Goal: Task Accomplishment & Management: Complete application form

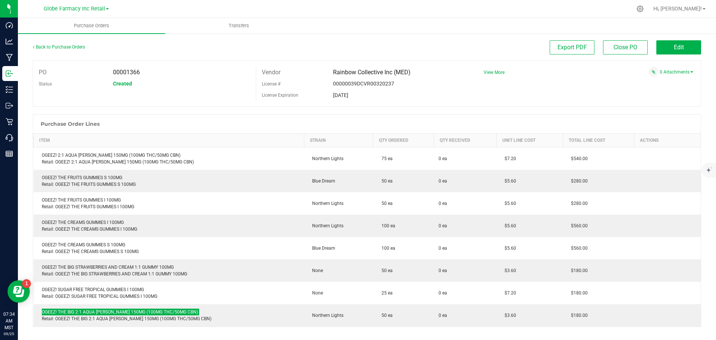
scroll to position [75, 0]
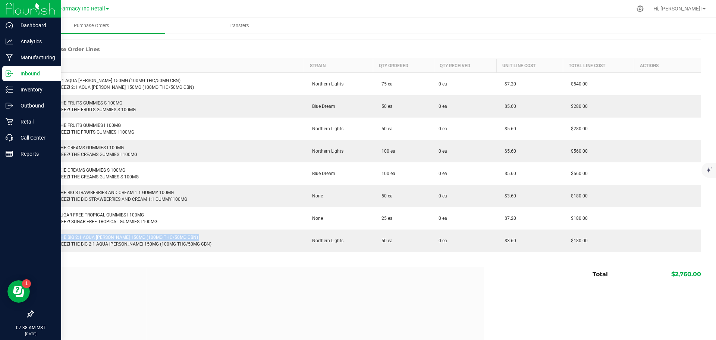
click at [15, 75] on p "Inbound" at bounding box center [35, 73] width 45 height 9
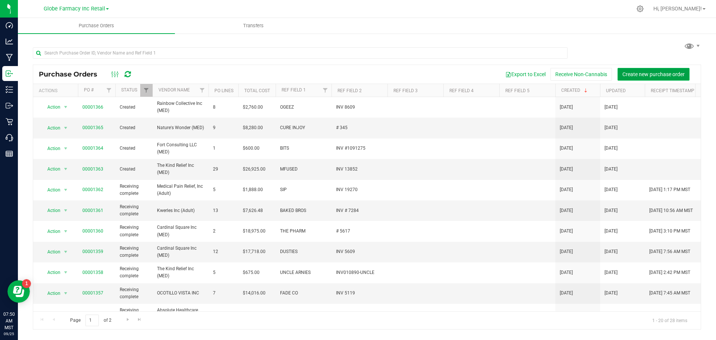
click at [641, 71] on span "Create new purchase order" at bounding box center [653, 74] width 62 height 6
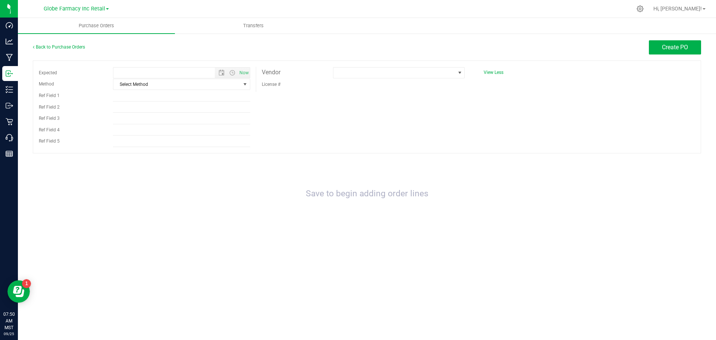
type input "[DATE] 7:50 AM"
click at [169, 83] on span "Select Method" at bounding box center [176, 84] width 127 height 10
click at [137, 136] on li "Local Delivery" at bounding box center [181, 140] width 136 height 11
click at [142, 92] on input "Ref Field 1" at bounding box center [181, 95] width 137 height 11
type input "c"
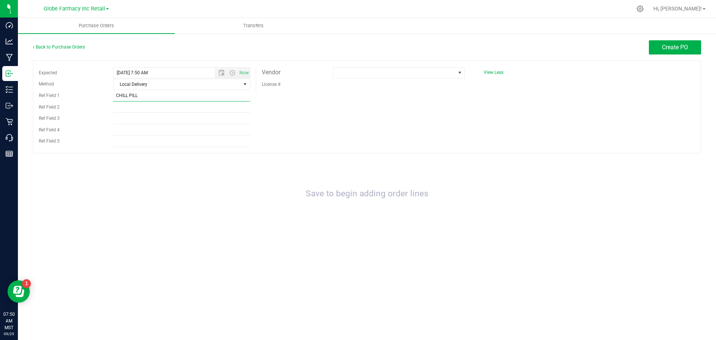
type input "CHILL PILL"
type input "INV 1323"
click at [383, 73] on span at bounding box center [394, 72] width 122 height 10
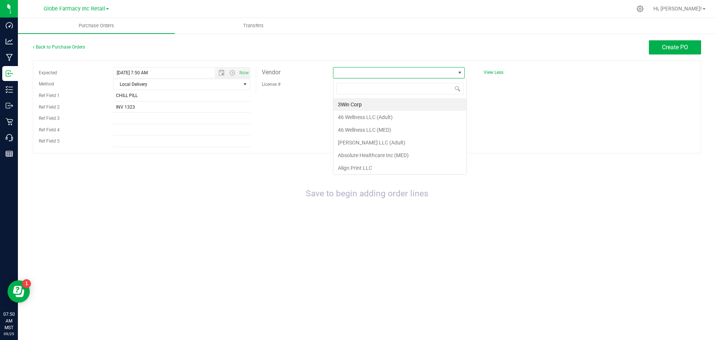
scroll to position [11, 132]
type input "PAYSON"
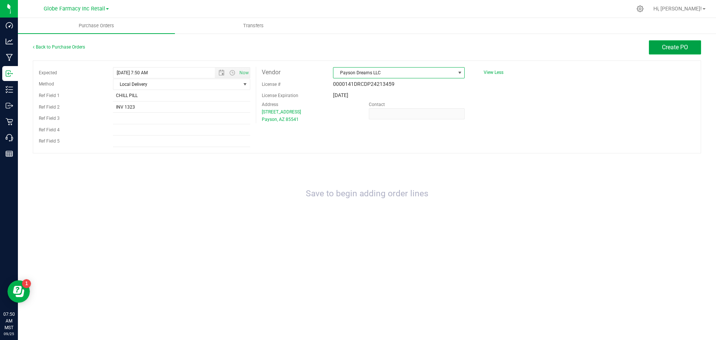
click at [663, 49] on span "Create PO" at bounding box center [675, 47] width 26 height 7
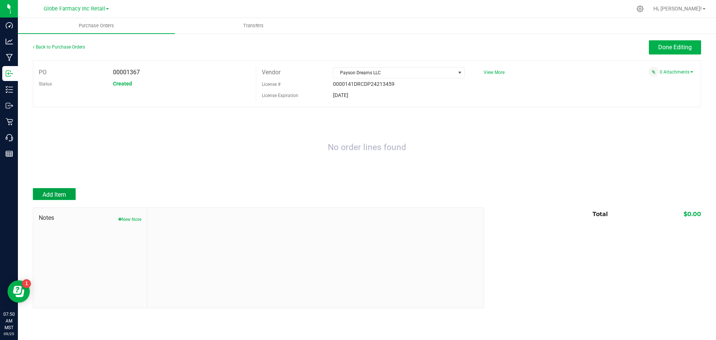
click at [50, 193] on span "Add Item" at bounding box center [53, 194] width 23 height 7
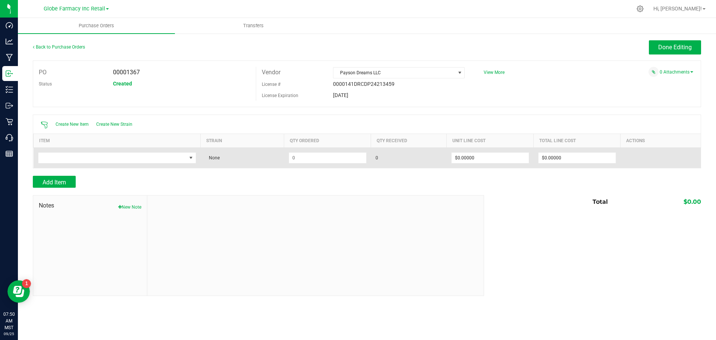
click at [84, 163] on td at bounding box center [117, 157] width 167 height 21
click at [92, 156] on span "NO DATA FOUND" at bounding box center [112, 157] width 148 height 10
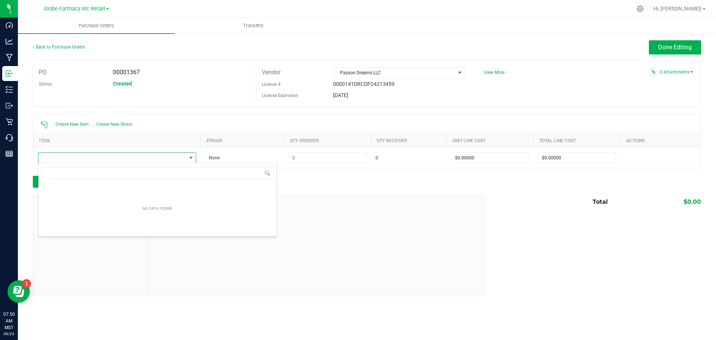
scroll to position [11, 158]
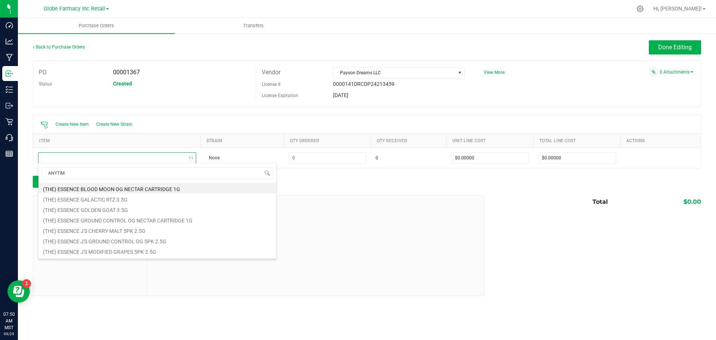
type input "ANYTIME"
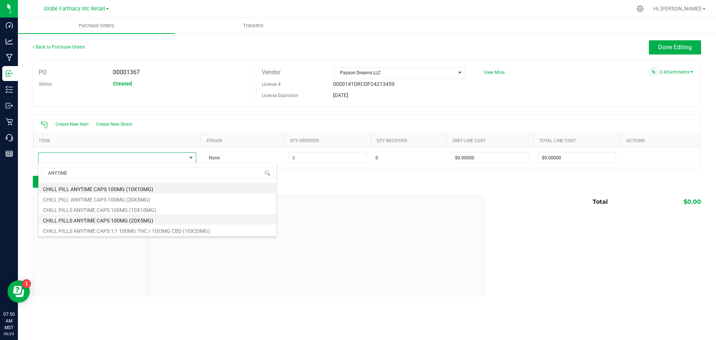
click at [154, 219] on li "CHILL PILLS ANYTIME CAPS 100MG (20X5MG)" at bounding box center [157, 219] width 238 height 10
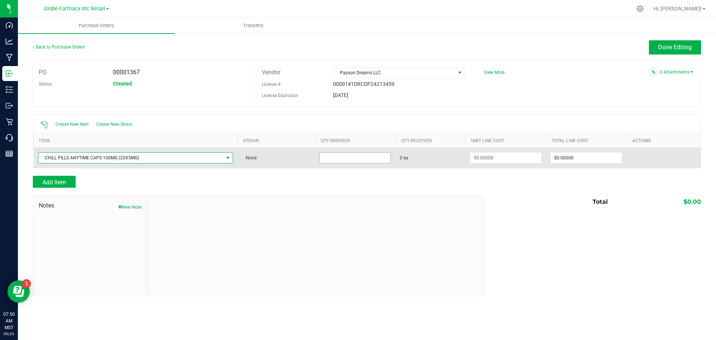
click at [340, 159] on input at bounding box center [354, 157] width 71 height 10
type input "0"
type input "20 ea"
click at [344, 164] on td "20 ea" at bounding box center [355, 157] width 81 height 21
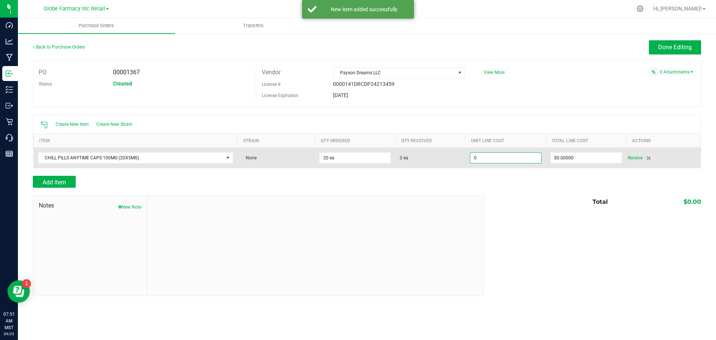
click at [505, 158] on input "0" at bounding box center [505, 157] width 71 height 10
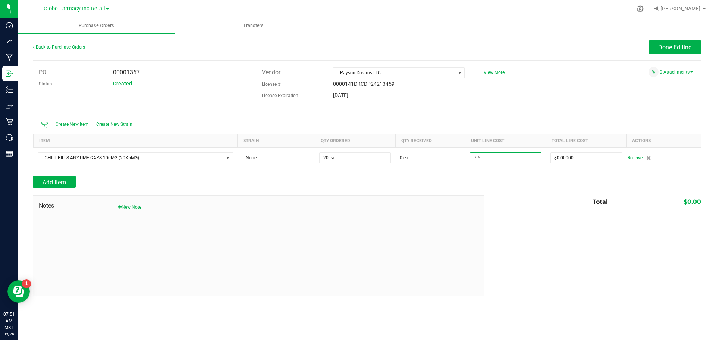
type input "$7.50000"
click at [494, 193] on div at bounding box center [367, 190] width 668 height 7
type input "20"
type input "$150.00000"
click at [53, 179] on span "Add Item" at bounding box center [53, 182] width 23 height 7
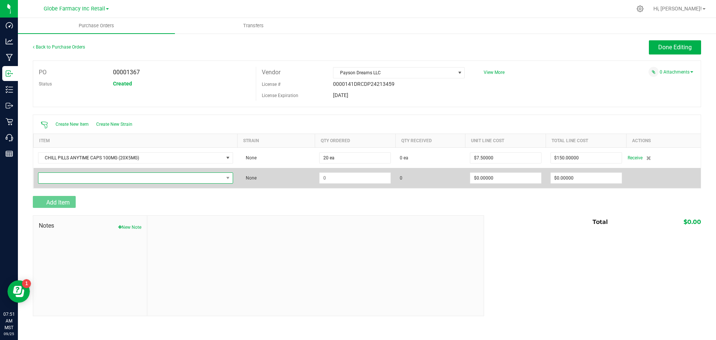
click at [53, 175] on span "NO DATA FOUND" at bounding box center [130, 178] width 185 height 10
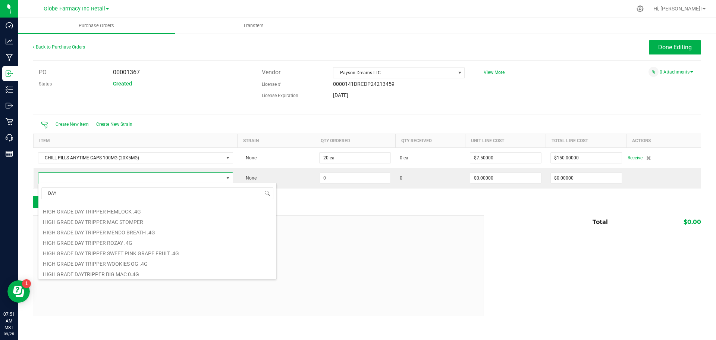
scroll to position [447, 0]
type input "DAY"
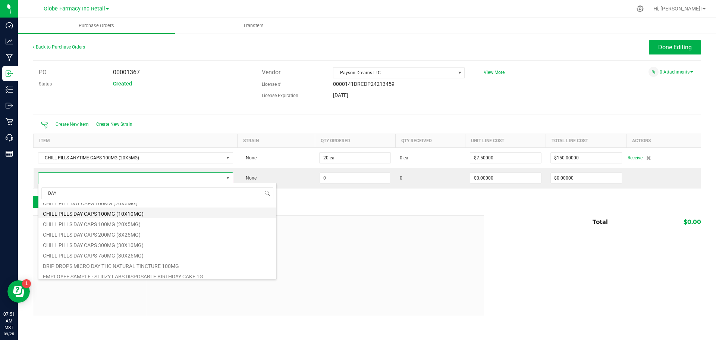
click at [167, 214] on li "CHILL PILLS DAY CAPS 100MG (10X10MG)" at bounding box center [157, 212] width 238 height 10
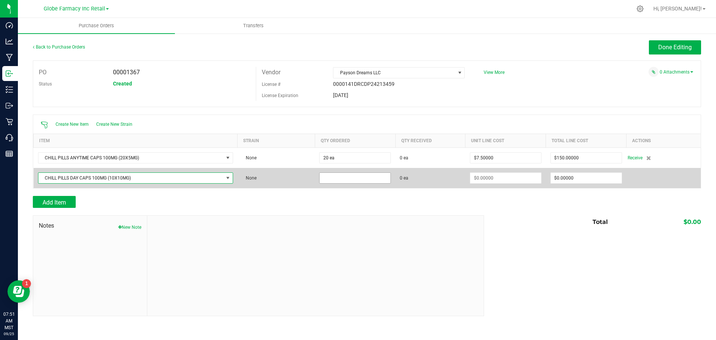
click at [324, 177] on input at bounding box center [354, 178] width 71 height 10
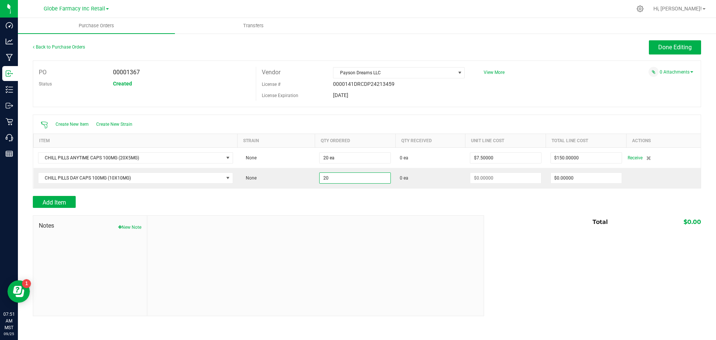
type input "20 ea"
click at [500, 212] on div at bounding box center [367, 211] width 668 height 7
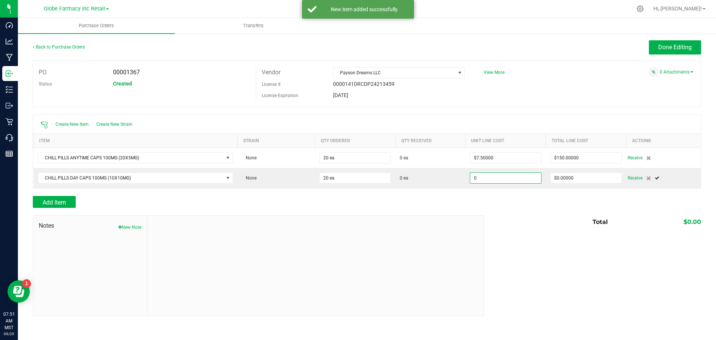
click at [492, 178] on input "0" at bounding box center [505, 178] width 71 height 10
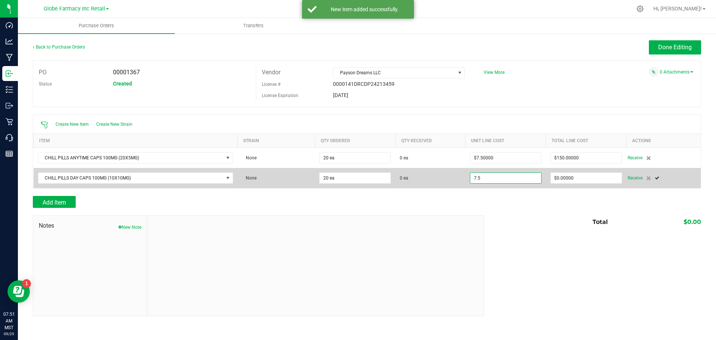
type input "$7.50000"
click at [472, 187] on td "$7.50000" at bounding box center [505, 178] width 81 height 20
type input "20"
type input "$150.00000"
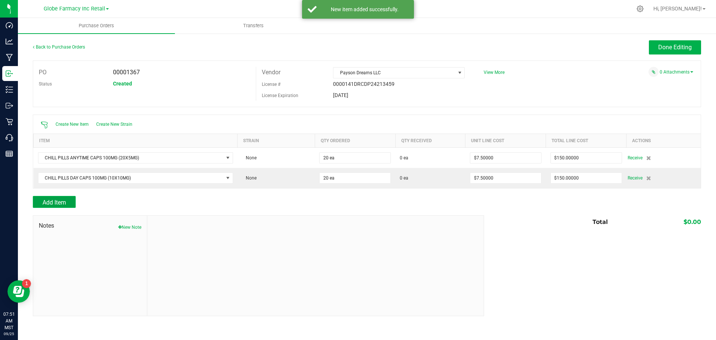
click at [56, 199] on span "Add Item" at bounding box center [53, 202] width 23 height 7
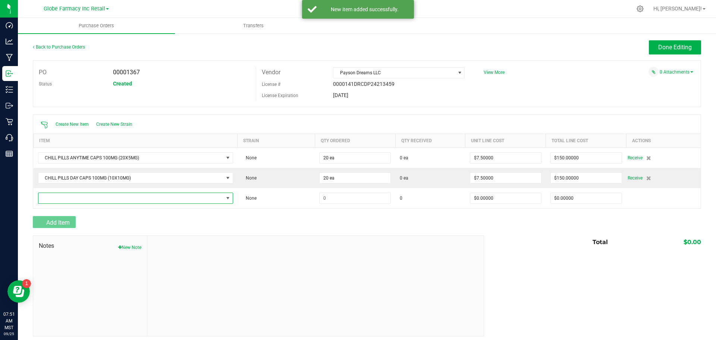
click at [56, 199] on span "NO DATA FOUND" at bounding box center [130, 198] width 185 height 10
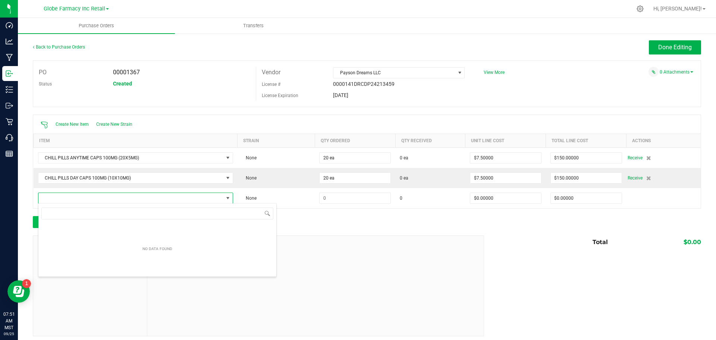
scroll to position [11, 192]
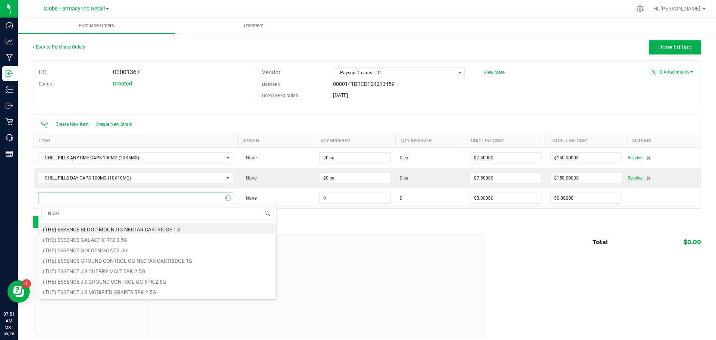
type input "NIGHT"
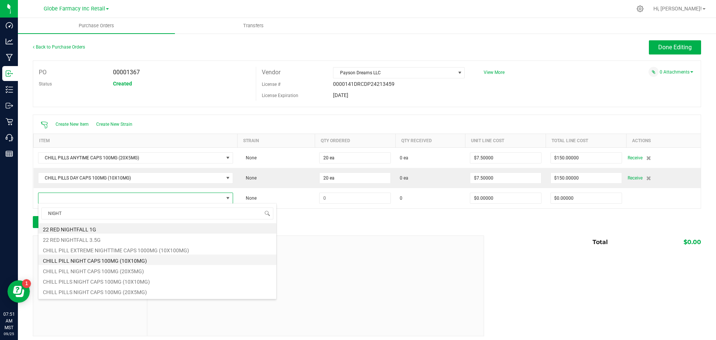
click at [143, 256] on li "CHILL PILL NIGHT CAPS 100MG (10X10MG)" at bounding box center [157, 259] width 238 height 10
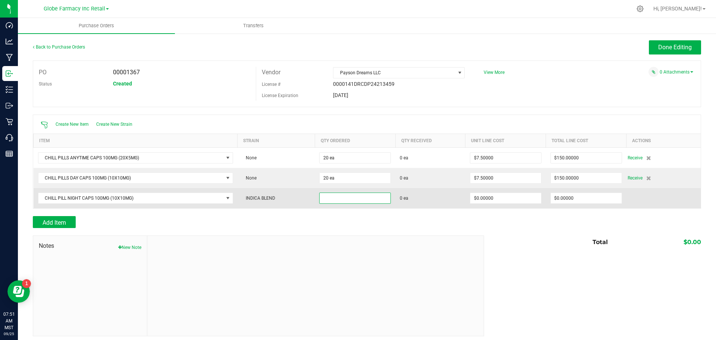
click at [354, 202] on input at bounding box center [354, 198] width 71 height 10
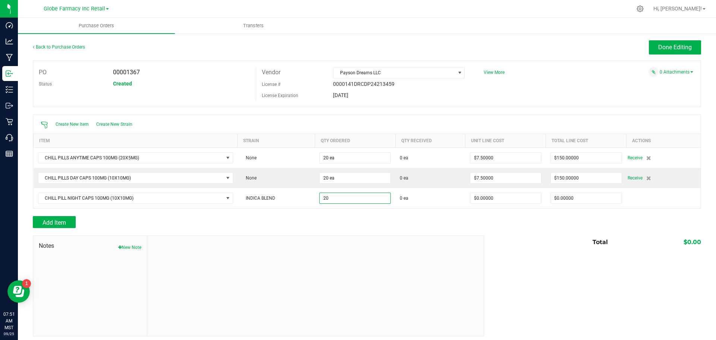
type input "20 ea"
click at [333, 242] on div at bounding box center [315, 286] width 336 height 100
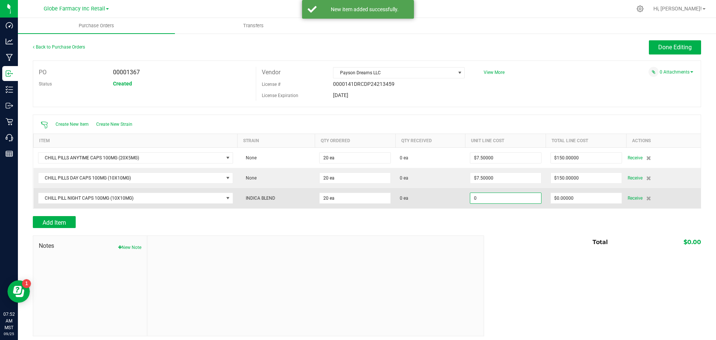
click at [504, 197] on input "0" at bounding box center [505, 198] width 71 height 10
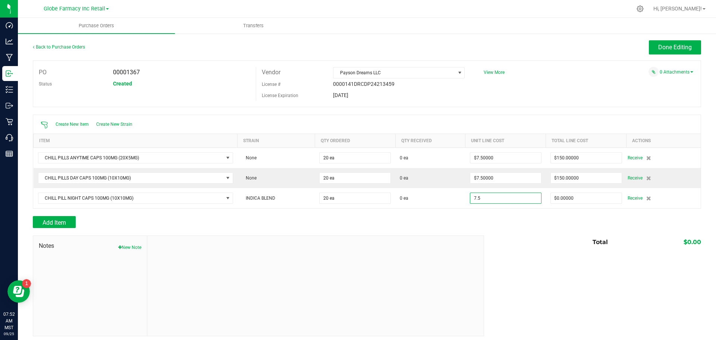
type input "$7.50000"
click at [445, 224] on div "Add Item" at bounding box center [255, 222] width 445 height 12
type input "20"
type input "$150.00000"
click at [71, 220] on button "Add Item" at bounding box center [54, 222] width 43 height 12
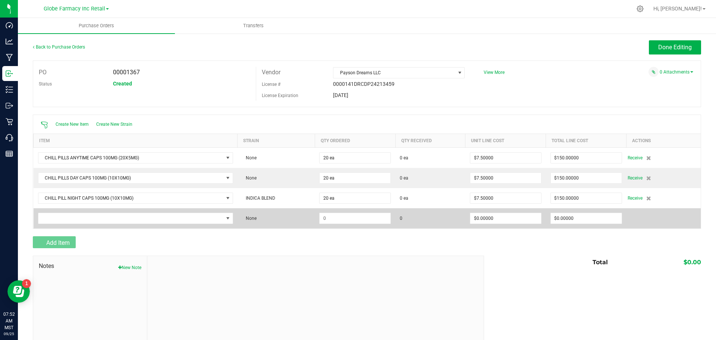
click at [71, 211] on td at bounding box center [136, 218] width 204 height 20
click at [77, 216] on span "NO DATA FOUND" at bounding box center [130, 218] width 185 height 10
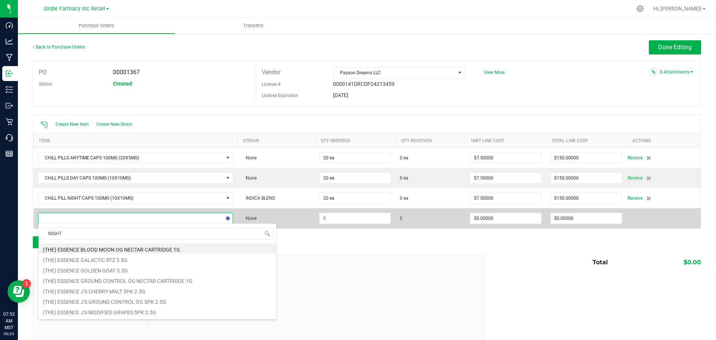
type input "NIGHT C"
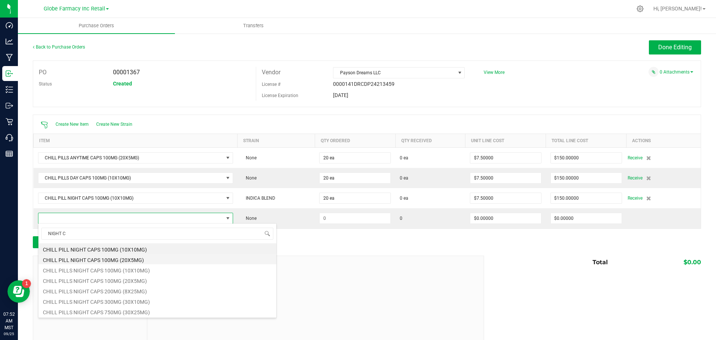
click at [113, 257] on li "CHILL PILL NIGHT CAPS 100MG (20X5MG)" at bounding box center [157, 258] width 238 height 10
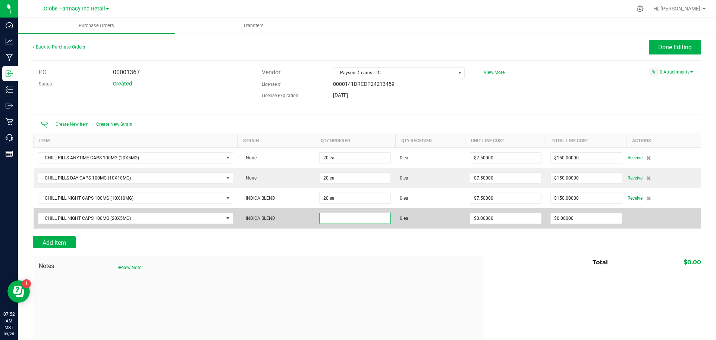
click at [331, 219] on input at bounding box center [354, 218] width 71 height 10
type input "20 ea"
click at [347, 223] on td "20 ea" at bounding box center [355, 218] width 81 height 20
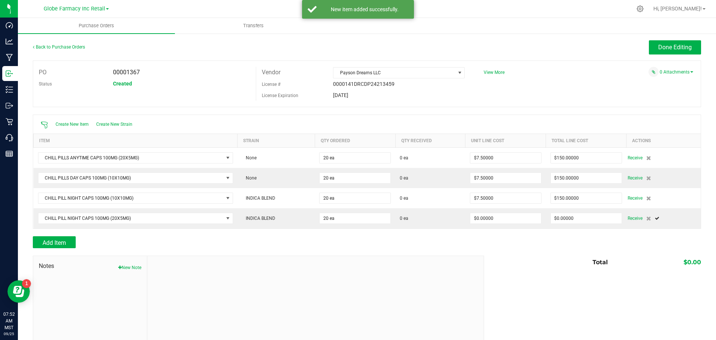
click at [432, 235] on div at bounding box center [367, 231] width 668 height 7
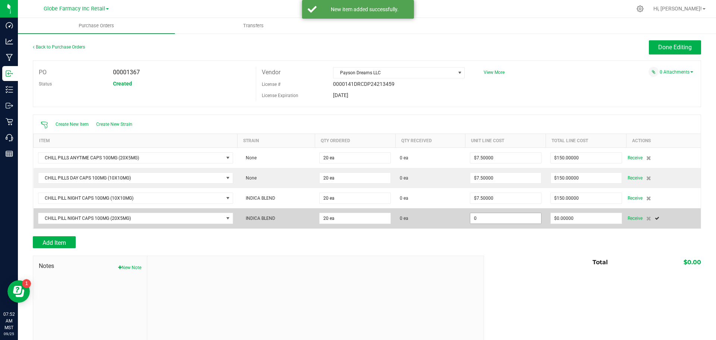
click at [500, 216] on input "0" at bounding box center [505, 218] width 71 height 10
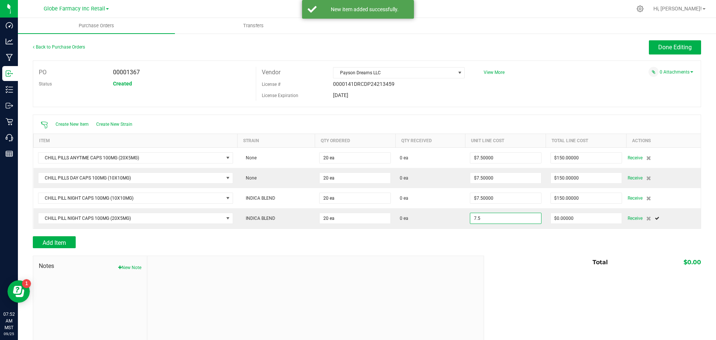
type input "$7.50000"
click at [479, 263] on div "Total $0.00" at bounding box center [589, 261] width 223 height 13
type input "20"
type input "$150.00000"
click at [685, 45] on span "Done Editing" at bounding box center [675, 47] width 34 height 7
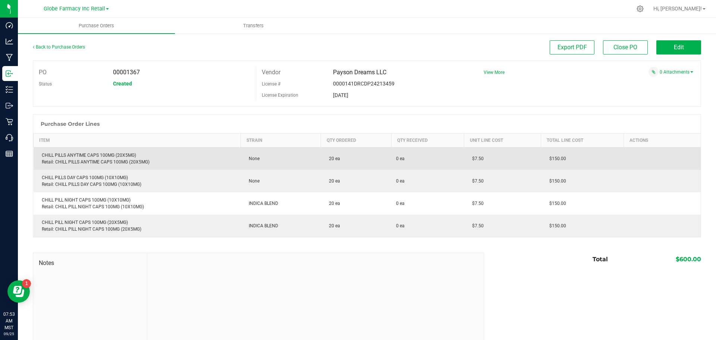
click at [71, 151] on td "CHILL PILLS ANYTIME CAPS 100MG (20X5MG) Retail: CHILL PILLS ANYTIME CAPS 100MG …" at bounding box center [137, 158] width 207 height 23
click at [72, 152] on td "CHILL PILLS ANYTIME CAPS 100MG (20X5MG) Retail: CHILL PILLS ANYTIME CAPS 100MG …" at bounding box center [137, 158] width 207 height 23
click at [76, 155] on div "CHILL PILLS ANYTIME CAPS 100MG (20X5MG) Retail: CHILL PILLS ANYTIME CAPS 100MG …" at bounding box center [137, 158] width 198 height 13
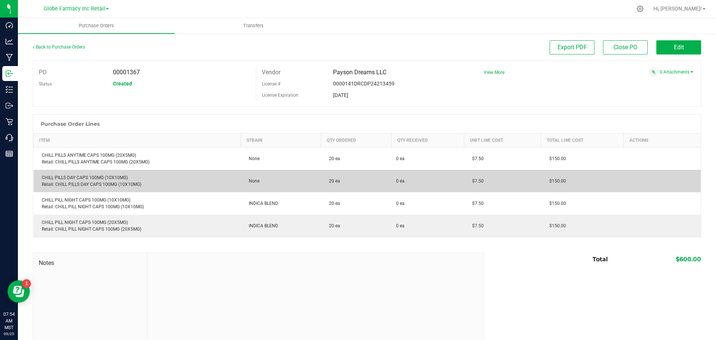
click at [94, 179] on div "CHILL PILLS DAY CAPS 100MG (10X10MG) Retail: CHILL PILLS DAY CAPS 100MG (10X10M…" at bounding box center [137, 180] width 198 height 13
copy div "CHILL PILLS DAY CAPS 100MG (10X10MG)"
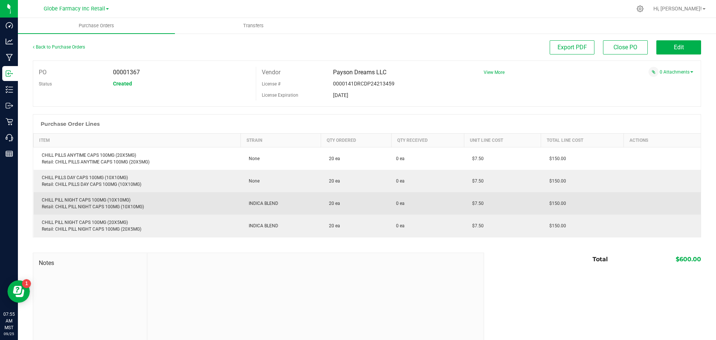
click at [92, 201] on div "CHILL PILL NIGHT CAPS 100MG (10X10MG) Retail: CHILL PILL NIGHT CAPS 100MG (10X1…" at bounding box center [137, 202] width 198 height 13
copy div "CHILL PILL NIGHT CAPS 100MG (10X10MG)"
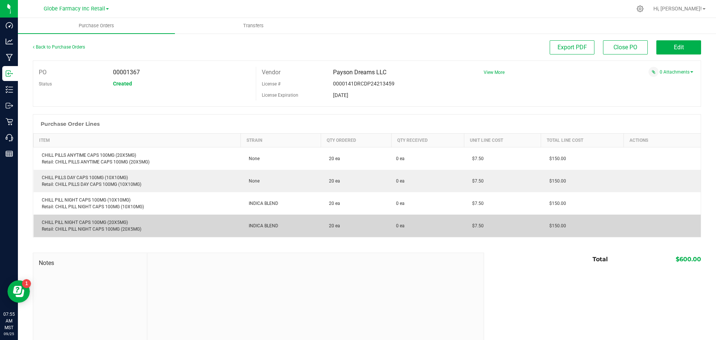
click at [113, 224] on div "CHILL PILL NIGHT CAPS 100MG (20X5MG) Retail: CHILL PILL NIGHT CAPS 100MG (20X5M…" at bounding box center [137, 225] width 198 height 13
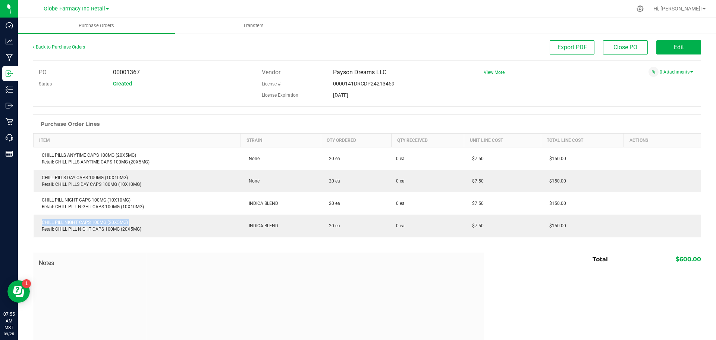
copy div "CHILL PILL NIGHT CAPS 100MG (20X5MG)"
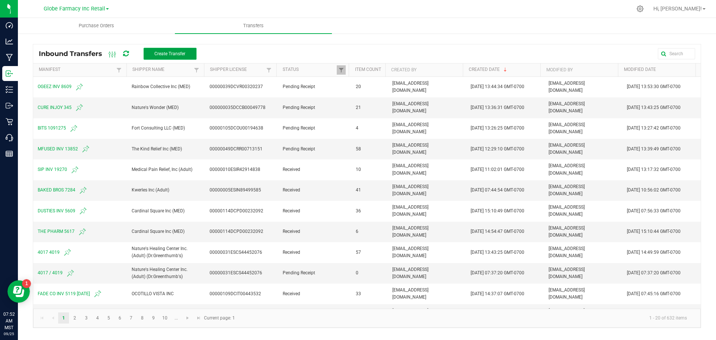
click at [190, 53] on button "Create Transfer" at bounding box center [170, 54] width 53 height 12
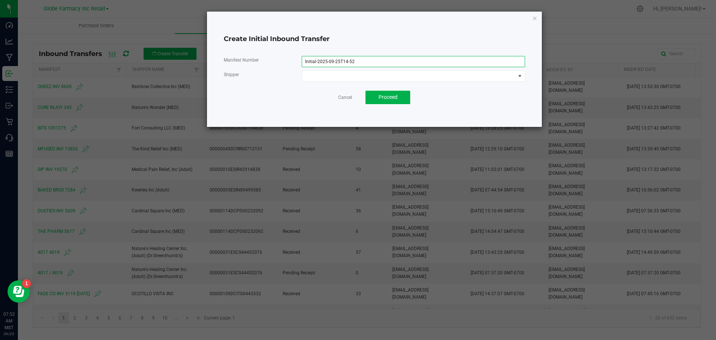
drag, startPoint x: 397, startPoint y: 63, endPoint x: 154, endPoint y: 29, distance: 245.4
click at [177, 32] on ngb-modal-window "Create Initial Inbound Transfer Manifest Number Initial-2025-09-25T14-52 Shippe…" at bounding box center [360, 170] width 721 height 340
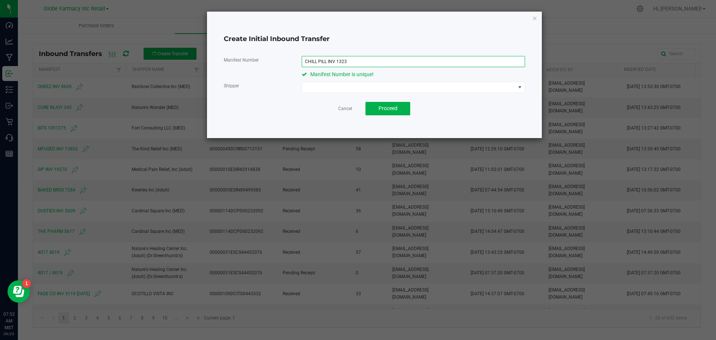
type input "CHILL PILL INV 1323"
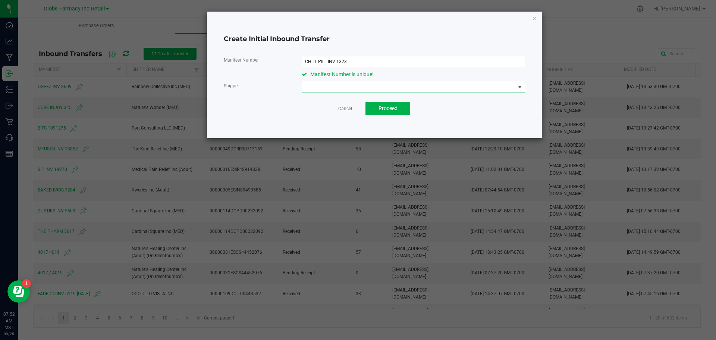
click at [332, 86] on span at bounding box center [408, 87] width 213 height 10
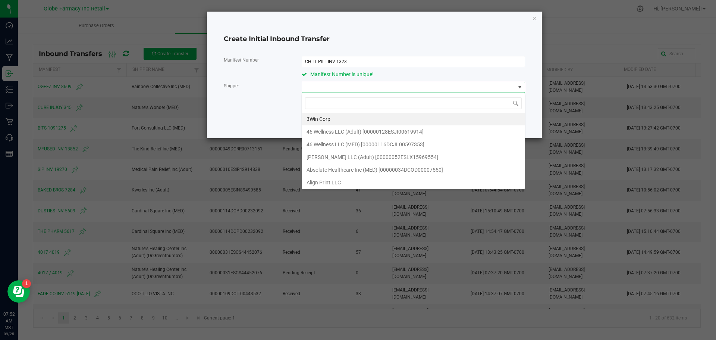
scroll to position [11, 223]
type input "PAYSON"
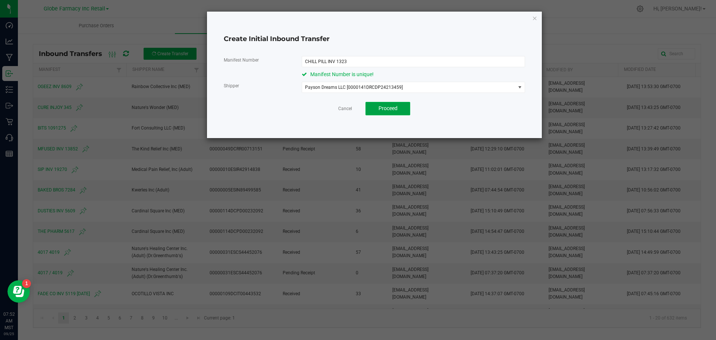
click at [384, 109] on span "Proceed" at bounding box center [387, 108] width 19 height 6
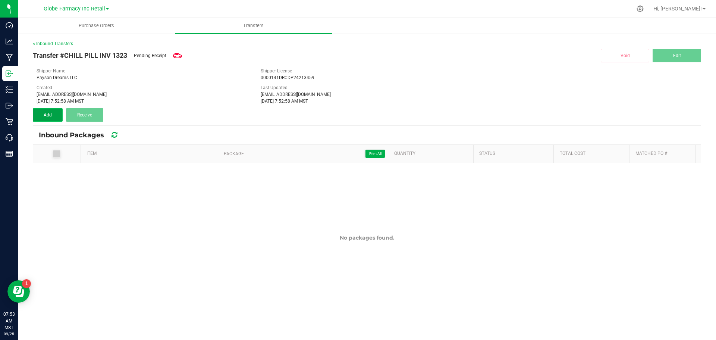
click at [48, 117] on span "Add" at bounding box center [48, 114] width 8 height 5
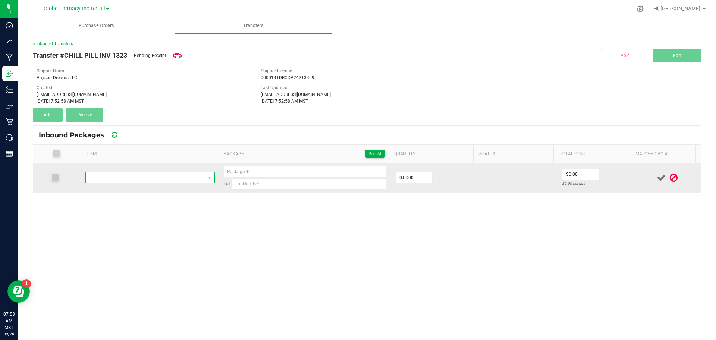
click at [145, 178] on span "NO DATA FOUND" at bounding box center [145, 177] width 119 height 10
type input "CHILL PILLS ANYTIME CAPS 100MG (20X5MG)"
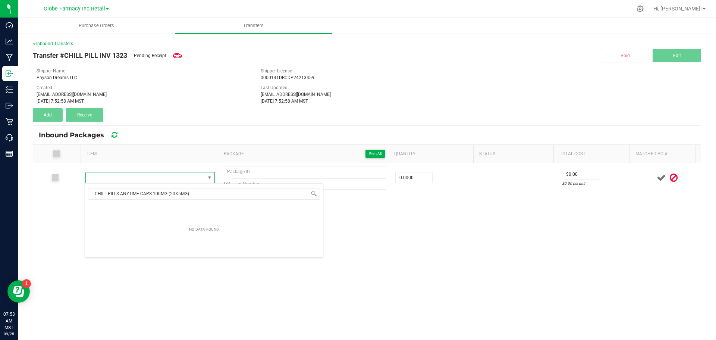
scroll to position [11, 127]
click at [189, 119] on div "Transfer #CHILL PILL INV 1323 Pending Receipt Void Edit Shipper Name Payson Dre…" at bounding box center [367, 84] width 668 height 75
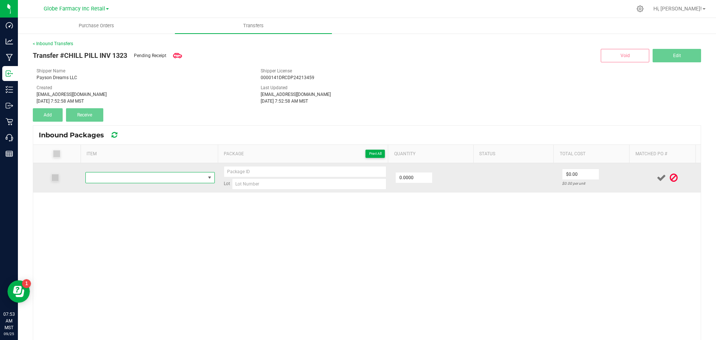
click at [179, 180] on span "NO DATA FOUND" at bounding box center [145, 177] width 119 height 10
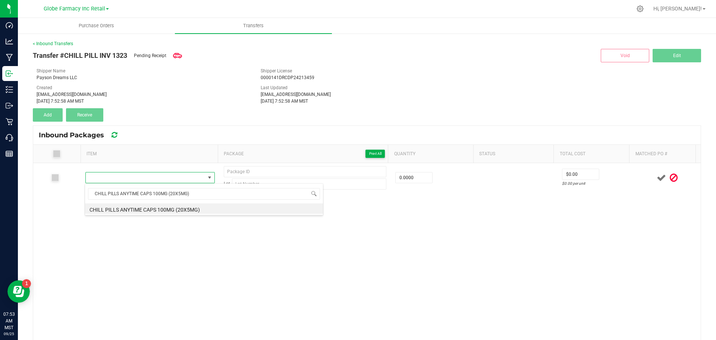
click at [181, 206] on li "CHILL PILLS ANYTIME CAPS 100MG (20X5MG)" at bounding box center [204, 208] width 238 height 10
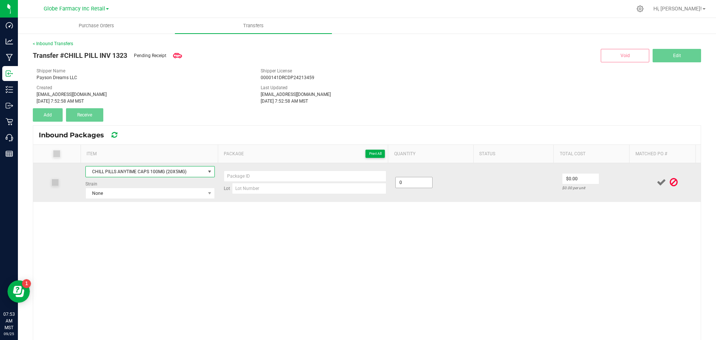
click at [395, 182] on input "0" at bounding box center [413, 182] width 37 height 10
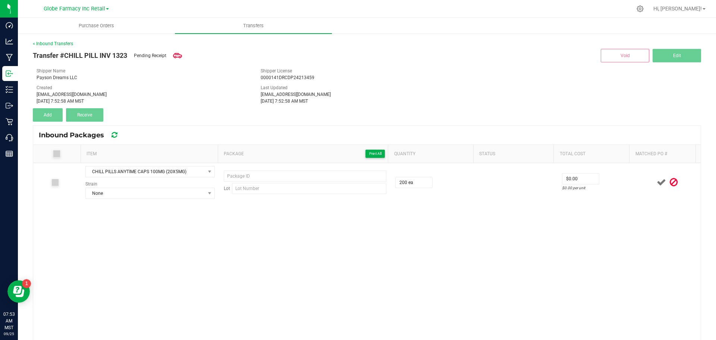
click at [372, 242] on div "CHILL PILLS ANYTIME CAPS 100MG (20X5MG) Strain None Lot 200 ea $0.00 $0.00 per …" at bounding box center [366, 267] width 667 height 208
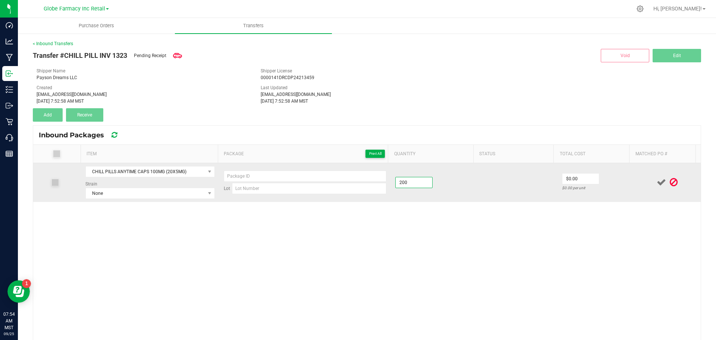
click at [418, 179] on input "200" at bounding box center [413, 182] width 37 height 10
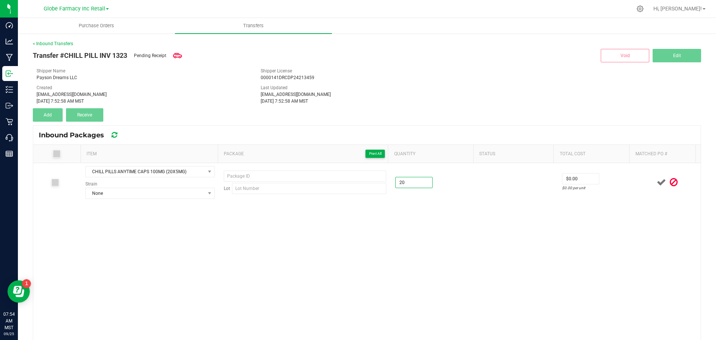
type input "20 ea"
click at [287, 294] on div "CHILL PILLS ANYTIME CAPS 100MG (20X5MG) Strain None Lot 20 ea $0.00 $0.00 per u…" at bounding box center [366, 267] width 667 height 208
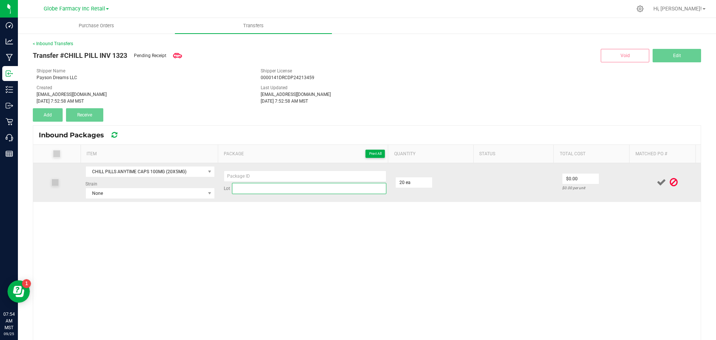
click at [321, 190] on input at bounding box center [309, 188] width 154 height 11
paste input "HCP-0005-B0017"
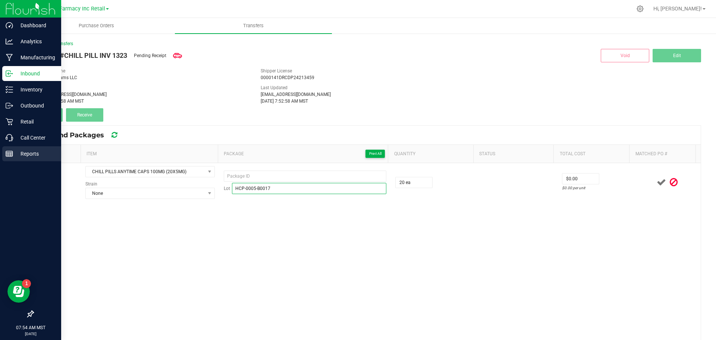
type input "HCP-0005-B0017"
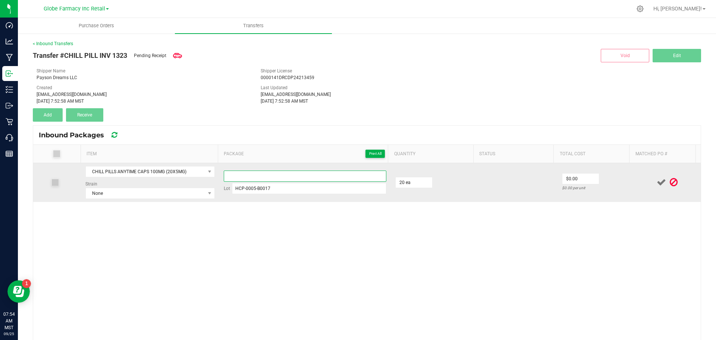
click at [228, 174] on input at bounding box center [305, 175] width 163 height 11
paste input "CPAT20x5-0965"
type input "CPAT20x50965"
click at [562, 182] on input "0" at bounding box center [580, 178] width 37 height 10
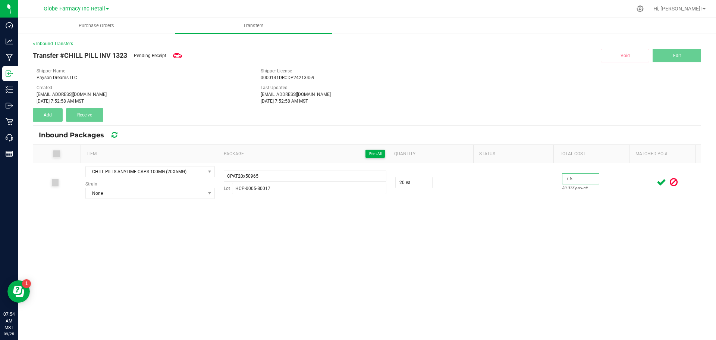
type input "$7.50"
drag, startPoint x: 579, startPoint y: 226, endPoint x: 579, endPoint y: 222, distance: 4.5
click at [579, 223] on div "CHILL PILLS ANYTIME CAPS 100MG (20X5MG) Strain None CPAT20x50965 Lot HCP-0005-B…" at bounding box center [366, 267] width 667 height 208
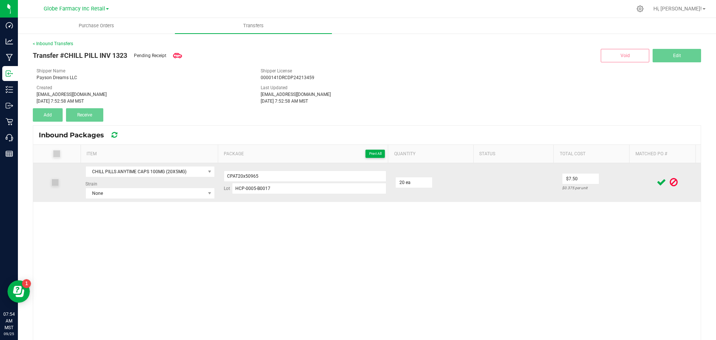
click at [656, 180] on icon at bounding box center [660, 181] width 9 height 9
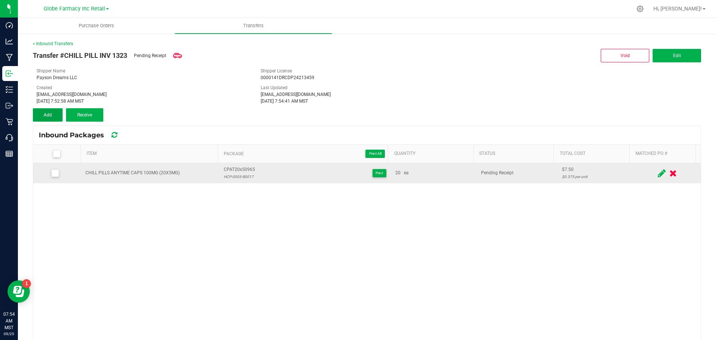
click at [55, 119] on button "Add" at bounding box center [48, 114] width 30 height 13
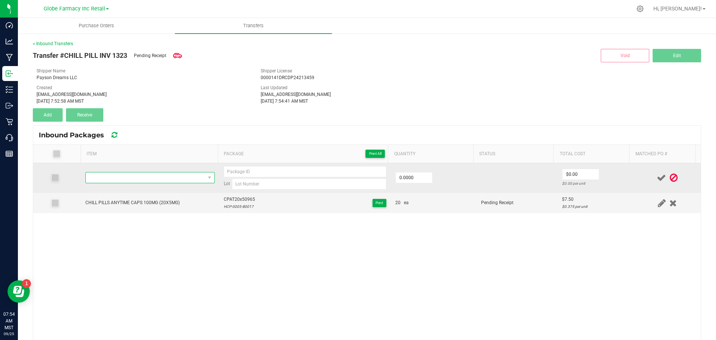
click at [116, 180] on span "NO DATA FOUND" at bounding box center [145, 177] width 119 height 10
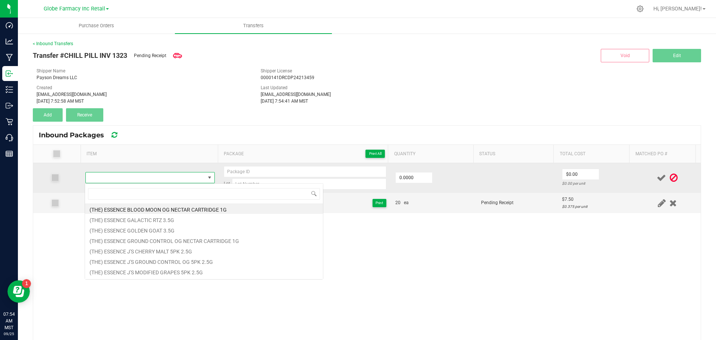
type input "CHILL PILLS DAY CAPS 100MG (10X10MG)"
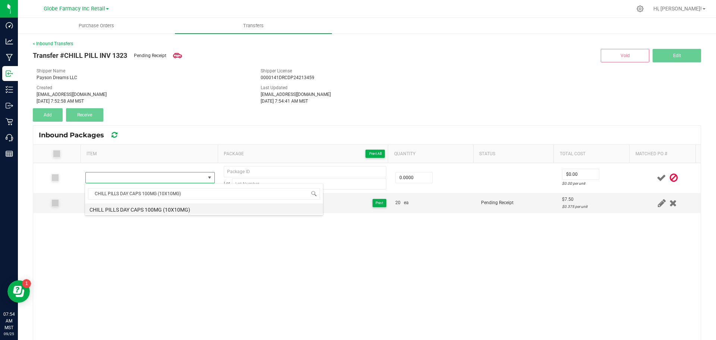
click at [197, 206] on li "CHILL PILLS DAY CAPS 100MG (10X10MG)" at bounding box center [204, 208] width 238 height 10
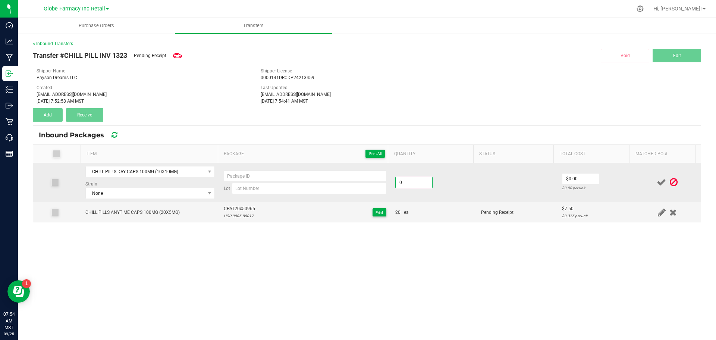
click at [411, 186] on input "0" at bounding box center [413, 182] width 37 height 10
type input "20 ea"
click at [431, 202] on td "20 ea" at bounding box center [434, 182] width 86 height 39
click at [571, 175] on input "7" at bounding box center [580, 178] width 37 height 10
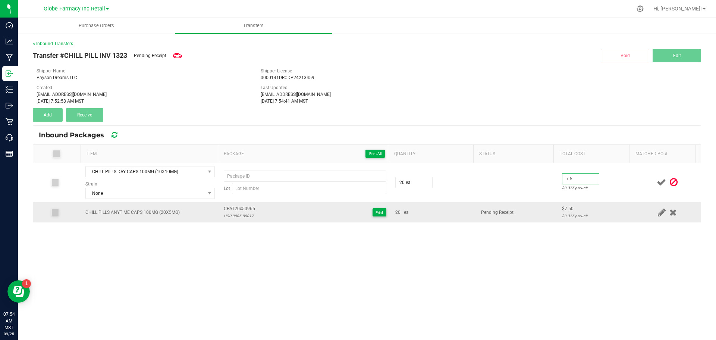
type input "$7.50"
click at [543, 209] on td "Pending Receipt" at bounding box center [516, 212] width 81 height 20
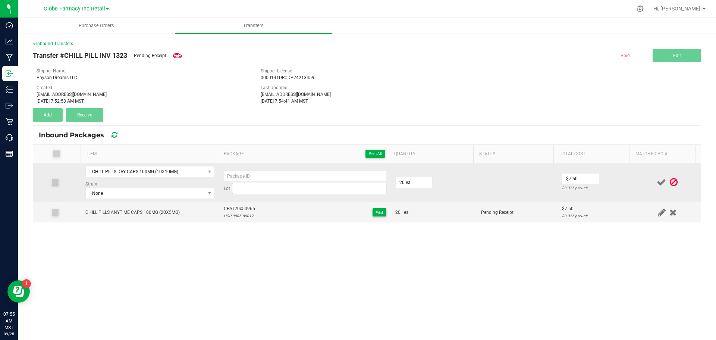
click at [234, 187] on input at bounding box center [309, 188] width 154 height 11
paste input "SCP-0010-B0037"
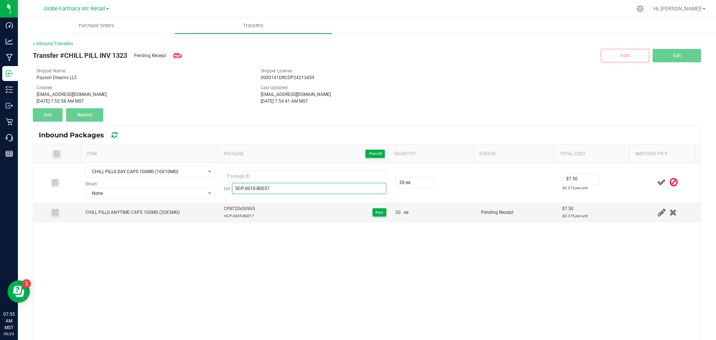
type input "SCP-0010-B0037"
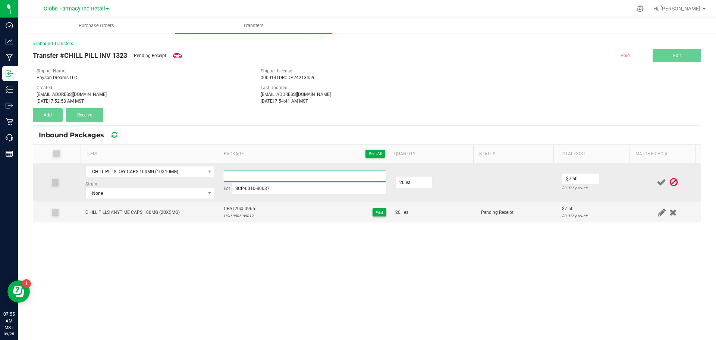
click at [233, 175] on input at bounding box center [305, 175] width 163 height 11
paste input "CPDT10x10-1026"
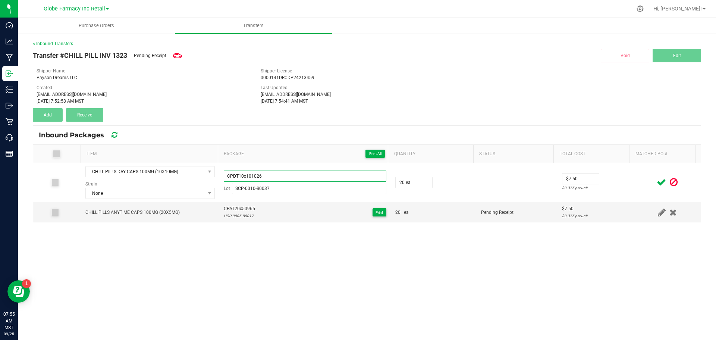
type input "CPDT10x101026"
click at [656, 182] on icon at bounding box center [660, 181] width 9 height 9
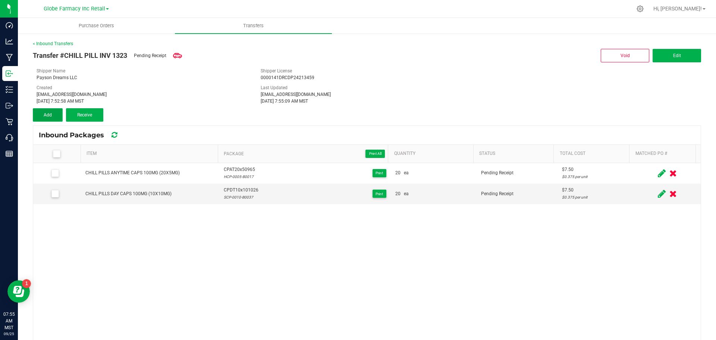
click at [51, 119] on button "Add" at bounding box center [48, 114] width 30 height 13
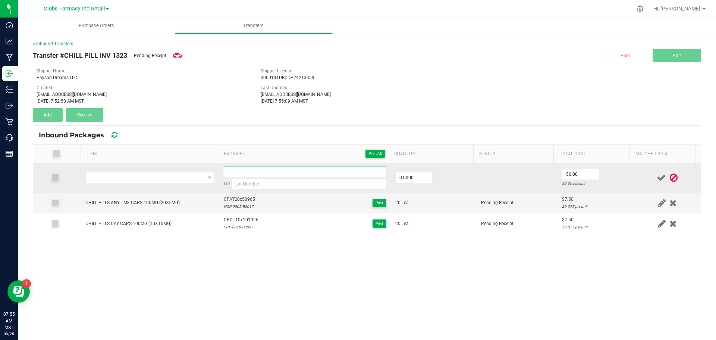
click at [226, 169] on input at bounding box center [305, 171] width 163 height 11
paste input "CPNT10x10-1087"
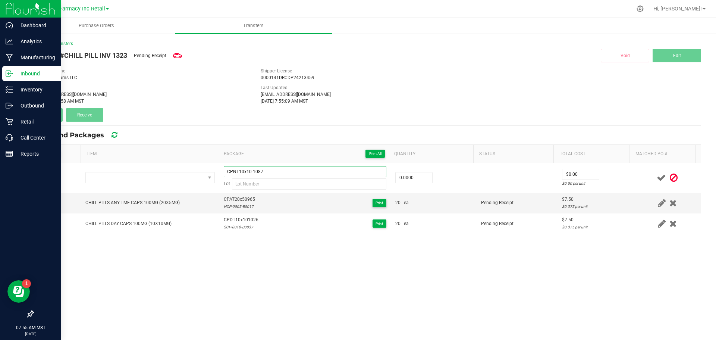
type input "CPNT10x10-1087"
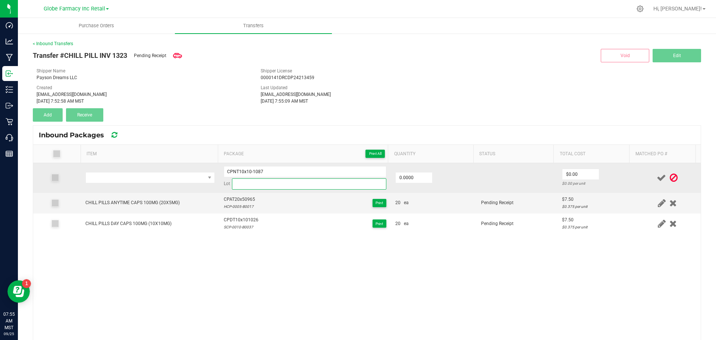
click at [281, 180] on input at bounding box center [309, 183] width 154 height 11
paste input "ICP-0010-B0051"
type input "ICP-0010-B0051"
click at [261, 166] on input "CPNT10x10-1087" at bounding box center [305, 171] width 163 height 11
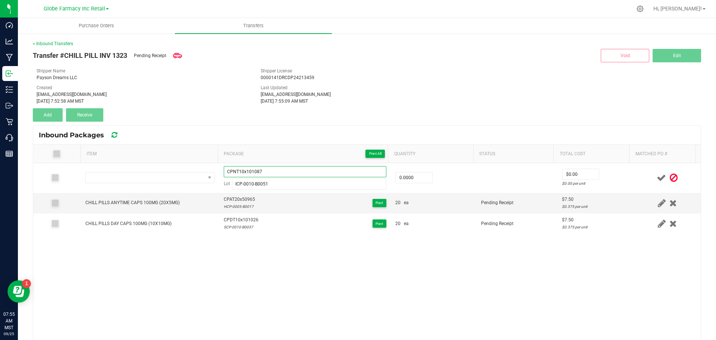
type input "CPNT10x101087"
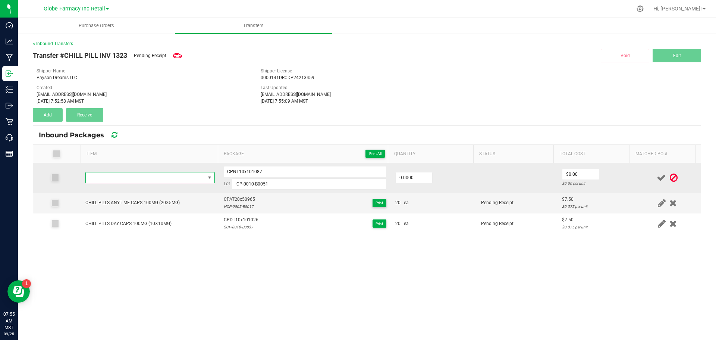
click at [120, 180] on span "NO DATA FOUND" at bounding box center [145, 177] width 119 height 10
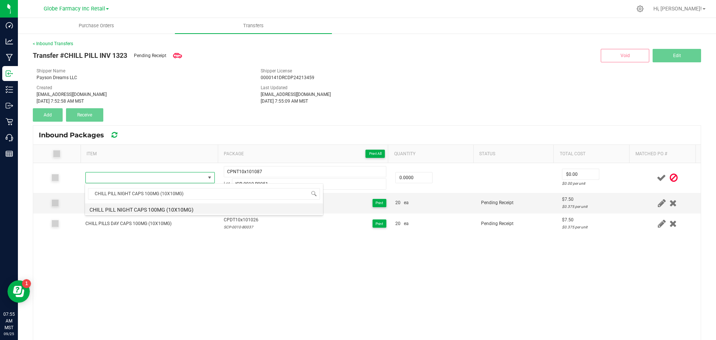
click at [206, 207] on li "CHILL PILL NIGHT CAPS 100MG (10X10MG)" at bounding box center [204, 208] width 238 height 10
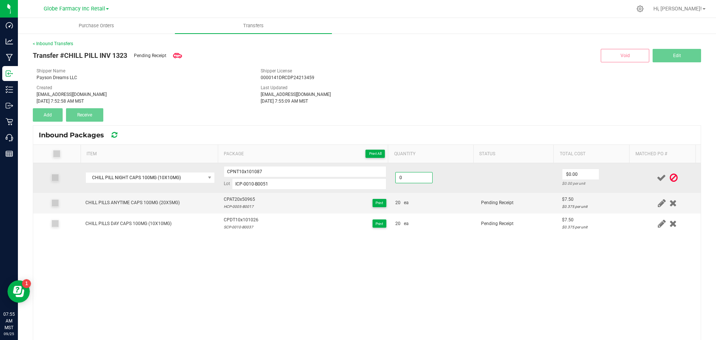
click at [398, 179] on input "0" at bounding box center [413, 177] width 37 height 10
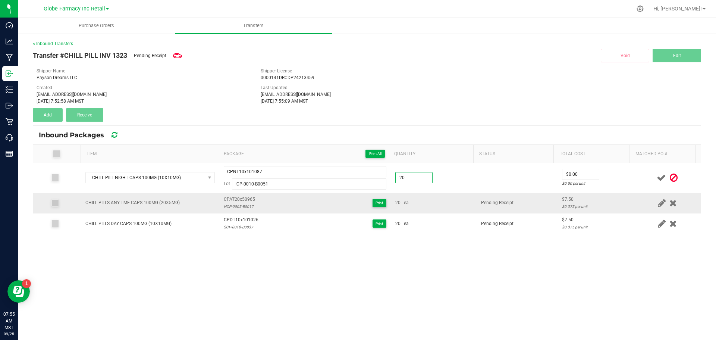
type input "20 ea"
click at [435, 205] on div "20 ea" at bounding box center [433, 202] width 77 height 7
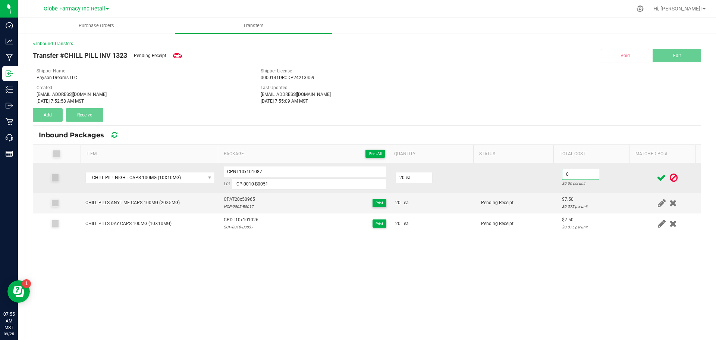
click at [571, 177] on input "0" at bounding box center [580, 174] width 37 height 10
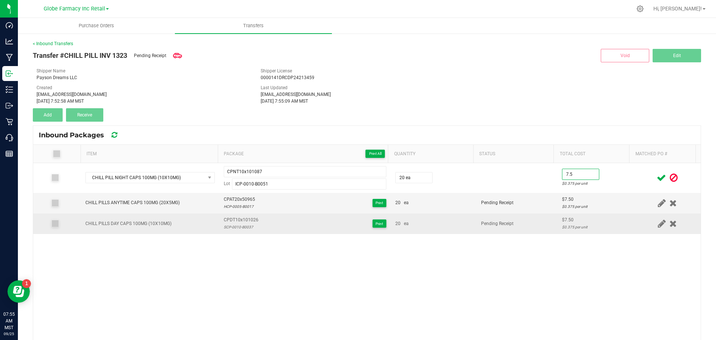
type input "$7.50"
click at [595, 213] on td "$7.50 $0.375 per unit" at bounding box center [595, 223] width 76 height 20
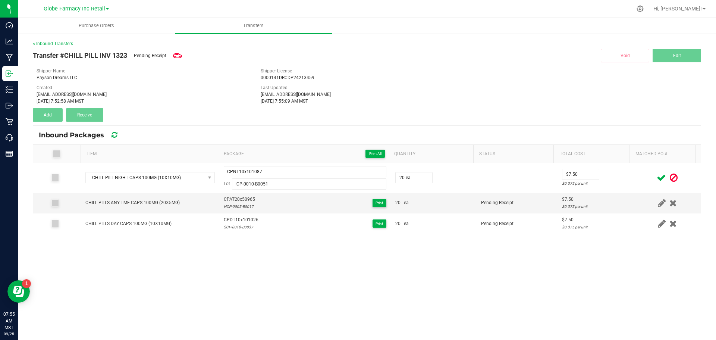
click at [656, 176] on icon at bounding box center [660, 177] width 9 height 9
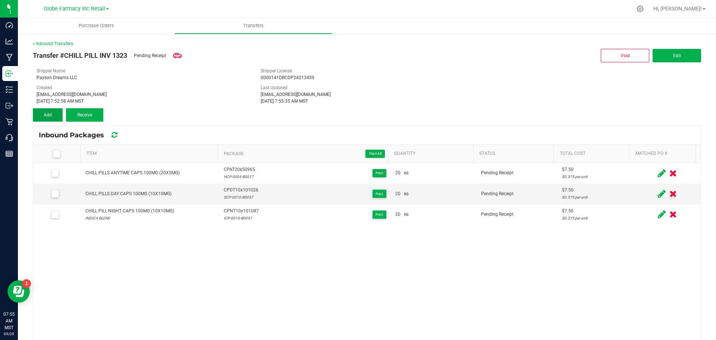
click at [54, 114] on button "Add" at bounding box center [48, 114] width 30 height 13
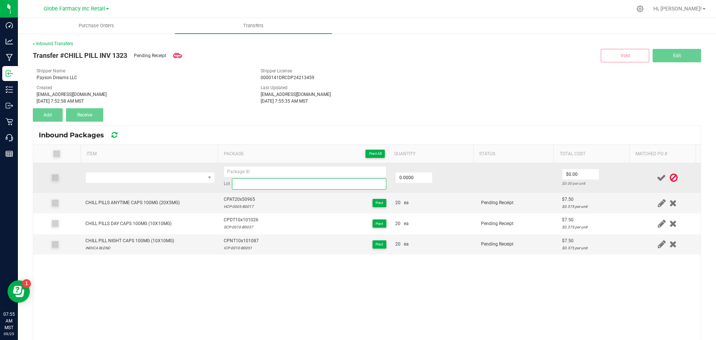
click at [331, 188] on input at bounding box center [309, 183] width 154 height 11
paste input "ICP-0005-B0022"
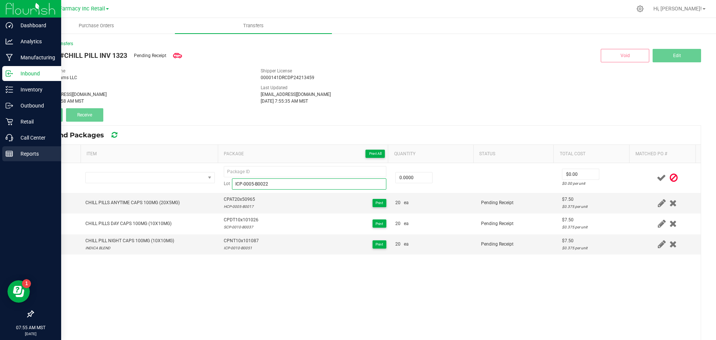
type input "ICP-0005-B0022"
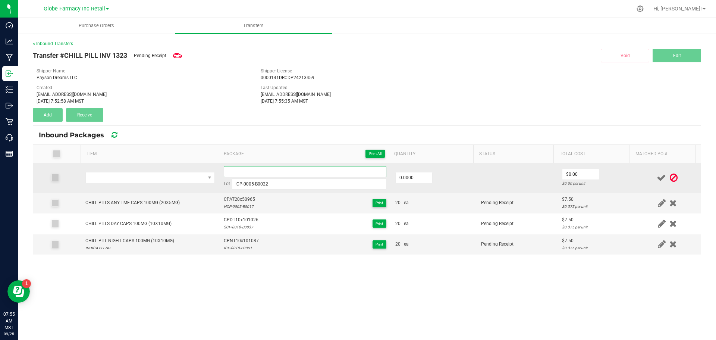
click at [331, 170] on input at bounding box center [305, 171] width 163 height 11
paste input "CPNT20x5-1151"
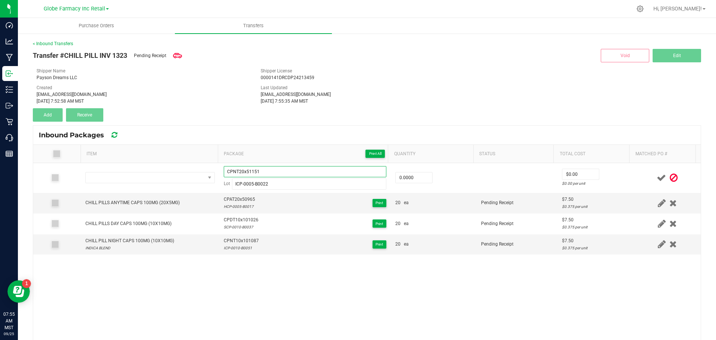
type input "CPNT20x51151"
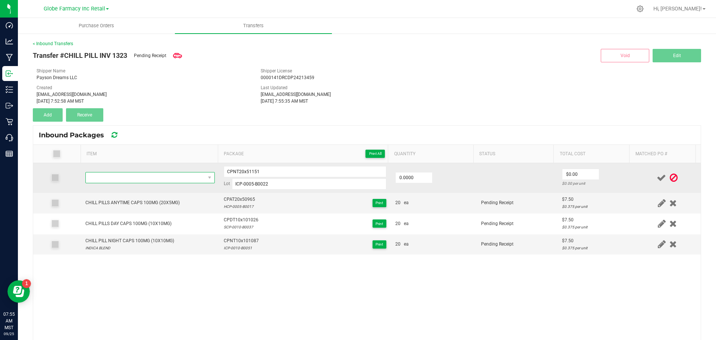
click at [123, 182] on span "NO DATA FOUND" at bounding box center [145, 177] width 119 height 10
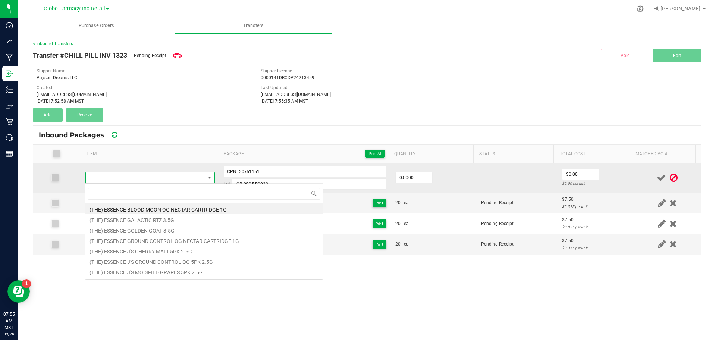
type input "CHILL PILL NIGHT CAPS 100MG (20X5MG)"
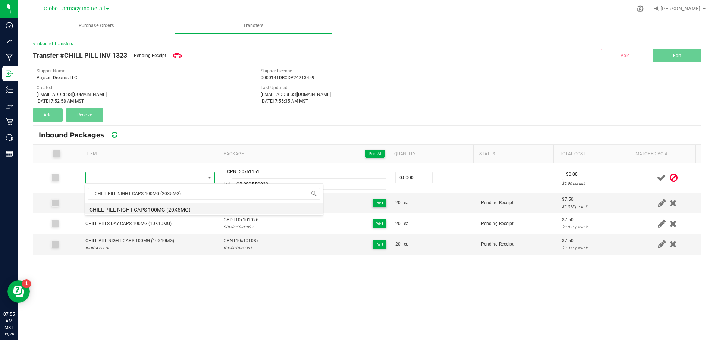
click at [227, 214] on div "CHILL PILL NIGHT CAPS 100MG (20X5MG) CHILL PILL NIGHT CAPS 100MG (20X5MG)" at bounding box center [204, 199] width 239 height 32
click at [224, 208] on li "CHILL PILL NIGHT CAPS 100MG (20X5MG)" at bounding box center [204, 208] width 238 height 10
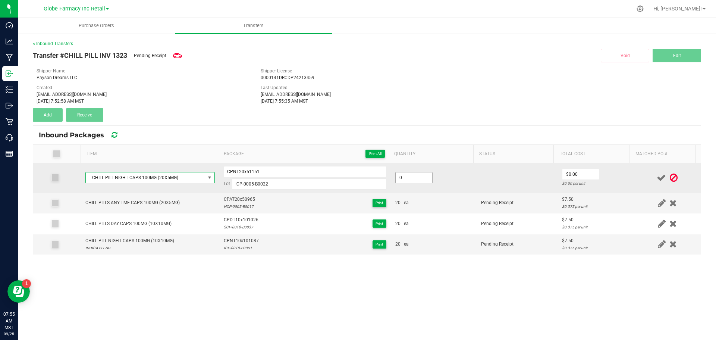
click at [409, 176] on input "0" at bounding box center [413, 177] width 37 height 10
type input "20 ea"
click at [562, 184] on div "$0.00 per unit" at bounding box center [595, 183] width 67 height 7
click at [562, 173] on input "0" at bounding box center [580, 174] width 37 height 10
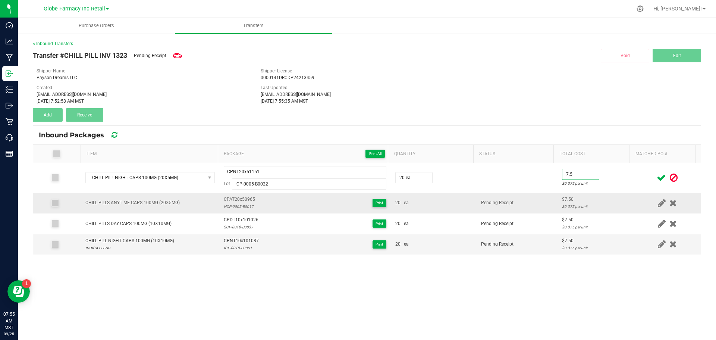
type input "$7.50"
click at [539, 200] on td "Pending Receipt" at bounding box center [516, 203] width 81 height 21
click at [655, 176] on span at bounding box center [661, 177] width 13 height 15
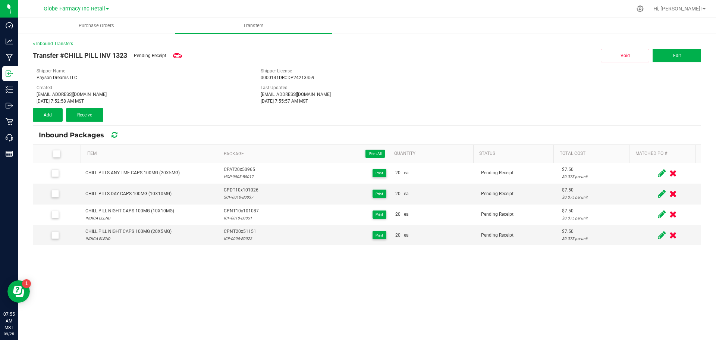
click at [554, 122] on div "< Inbound Transfers Transfer #CHILL PILL INV 1323 Pending Receipt Void Edit Shi…" at bounding box center [367, 205] width 668 height 331
